Goal: Transaction & Acquisition: Purchase product/service

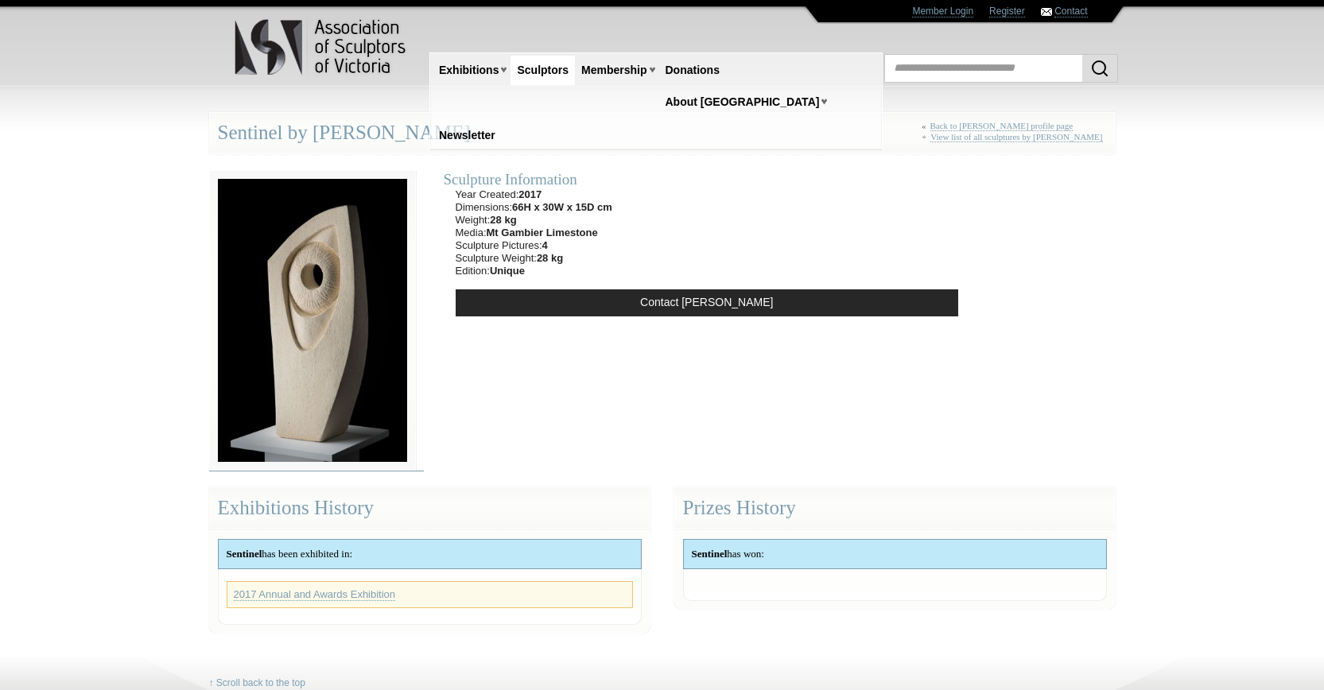
click at [340, 313] on img at bounding box center [312, 320] width 207 height 301
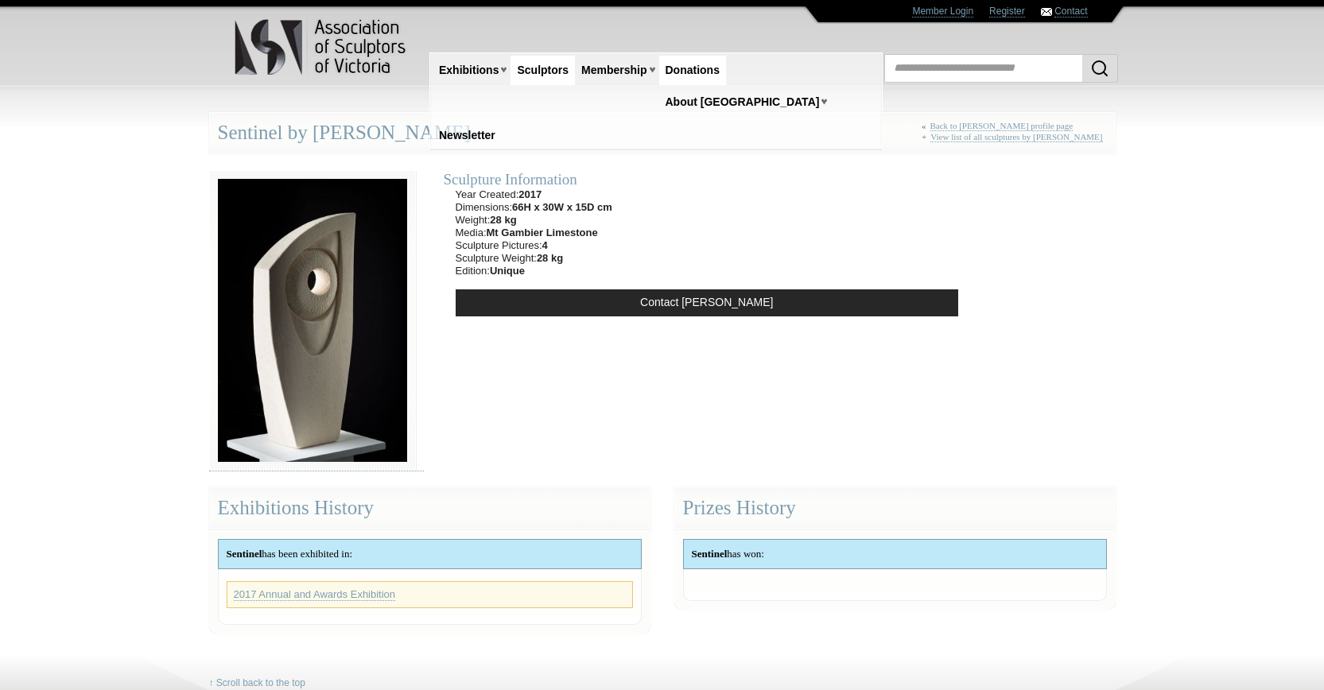
click at [700, 68] on link "Donations" at bounding box center [692, 70] width 67 height 29
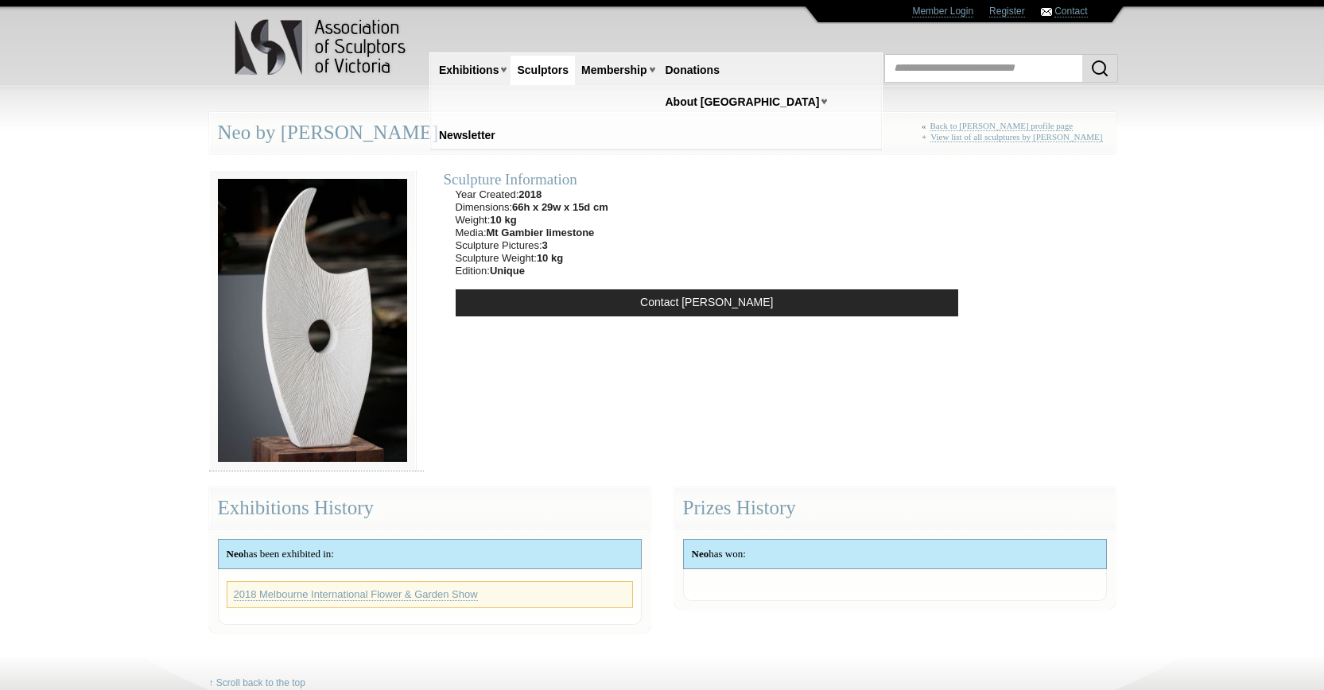
scroll to position [167, 0]
